Goal: Download file/media

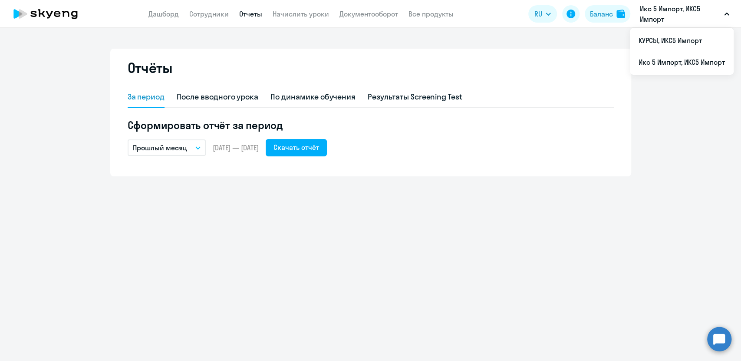
click at [201, 147] on button "Прошлый месяц" at bounding box center [167, 147] width 78 height 17
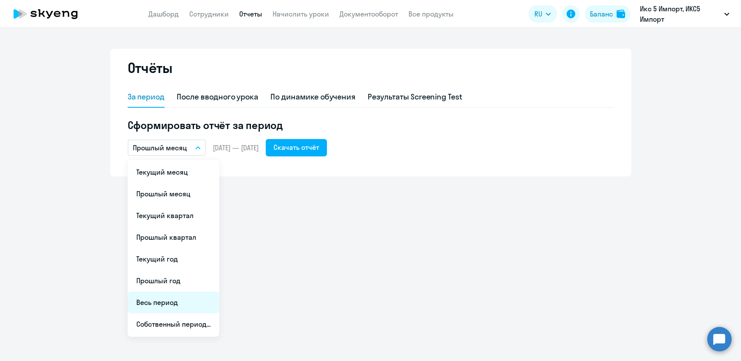
click at [161, 300] on li "Весь период" at bounding box center [174, 302] width 92 height 22
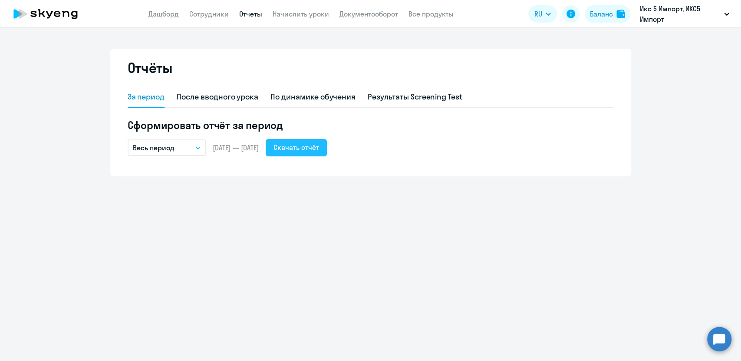
click at [319, 150] on div "Скачать отчёт" at bounding box center [297, 147] width 46 height 10
click at [200, 151] on button "Весь период" at bounding box center [167, 147] width 78 height 17
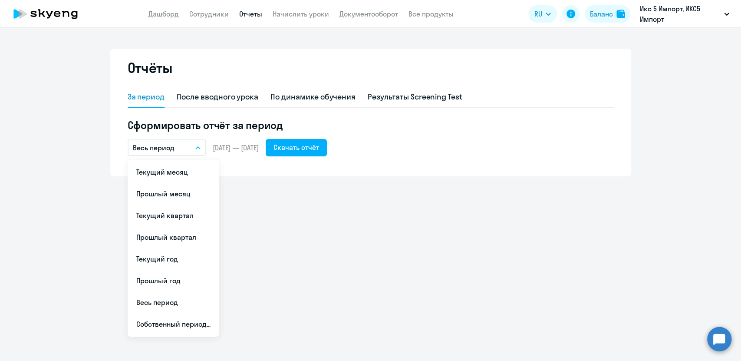
click at [257, 292] on div "Отчёты За период После вводного урока По динамике обучения Результаты Screening…" at bounding box center [370, 194] width 741 height 333
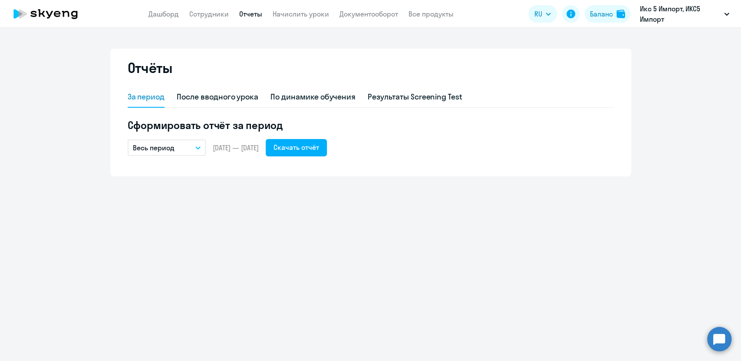
click at [193, 146] on button "Весь период" at bounding box center [167, 147] width 78 height 17
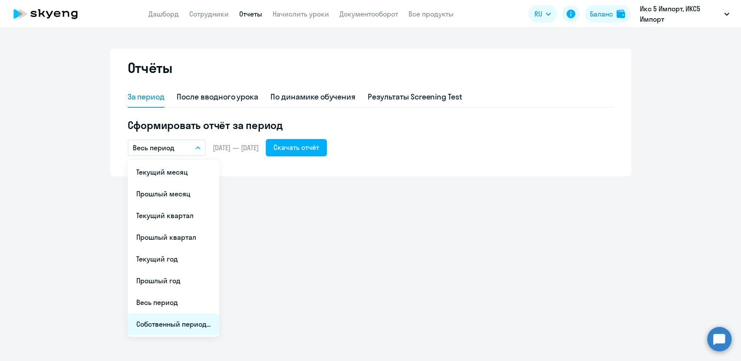
click at [182, 329] on li "Собственный период..." at bounding box center [174, 324] width 92 height 22
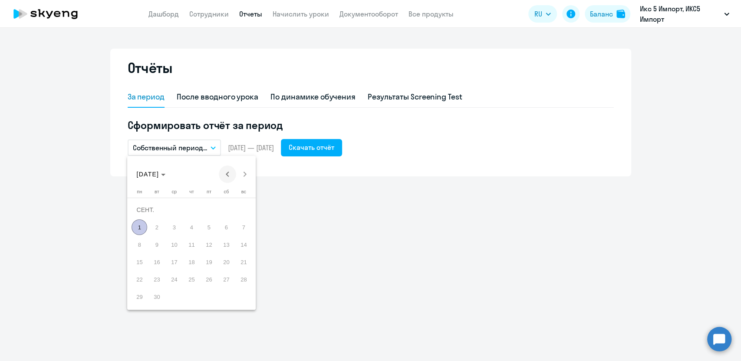
click at [227, 175] on span "Previous month" at bounding box center [227, 173] width 17 height 17
click at [241, 210] on span "1" at bounding box center [244, 210] width 16 height 16
click at [139, 298] on span "30" at bounding box center [140, 297] width 16 height 16
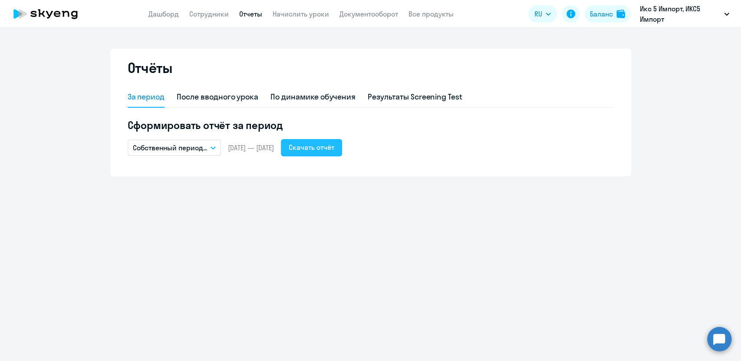
click at [333, 148] on div "Скачать отчёт" at bounding box center [312, 147] width 46 height 10
click at [212, 150] on button "Собственный период..." at bounding box center [174, 147] width 93 height 17
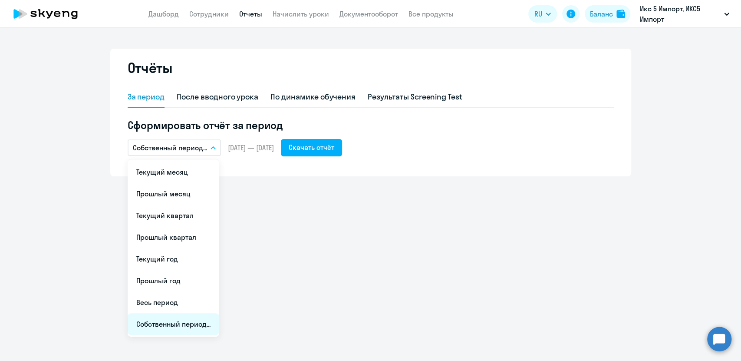
click at [169, 320] on li "Собственный период..." at bounding box center [174, 324] width 92 height 22
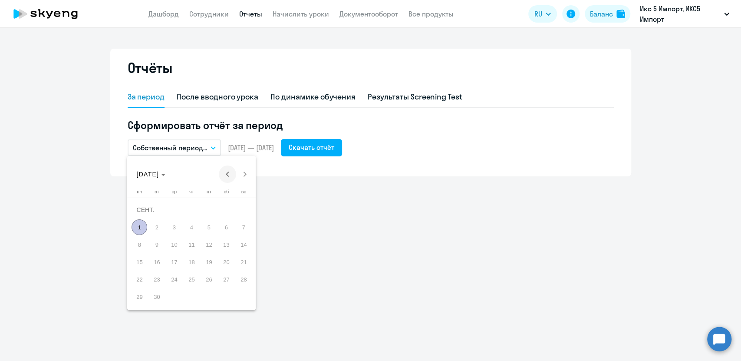
click at [230, 173] on span "Previous month" at bounding box center [227, 173] width 17 height 17
click at [156, 230] on span "1" at bounding box center [157, 227] width 16 height 16
click at [189, 294] on span "31" at bounding box center [192, 297] width 16 height 16
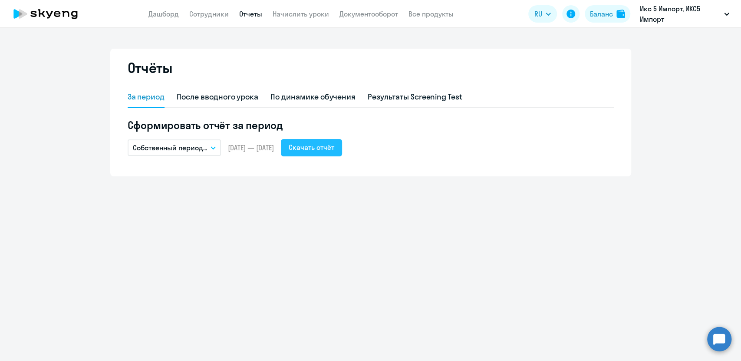
click at [334, 148] on div "Скачать отчёт" at bounding box center [312, 147] width 46 height 10
